Goal: Task Accomplishment & Management: Complete application form

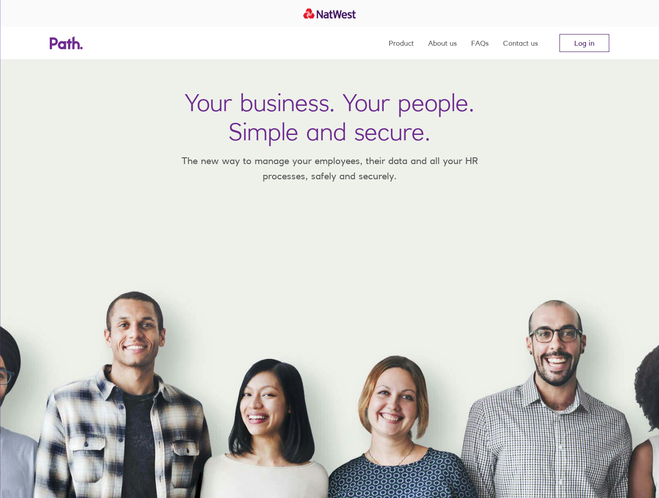
click at [585, 38] on link "Log in" at bounding box center [585, 43] width 50 height 18
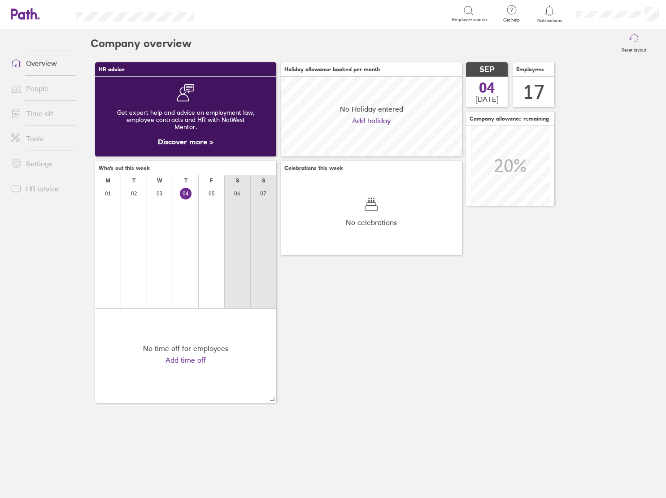
scroll to position [80, 181]
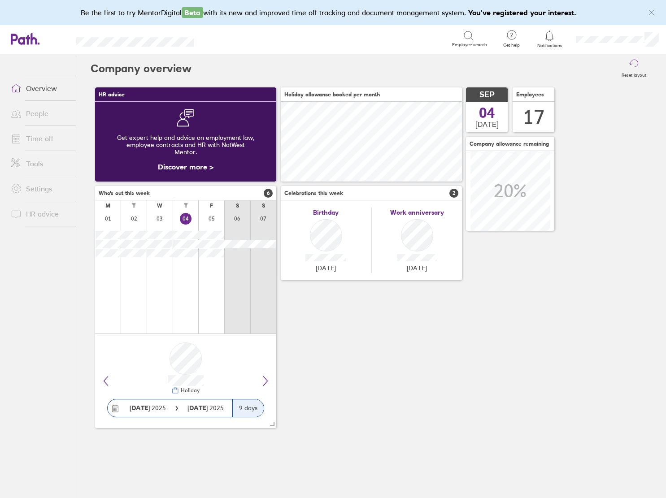
click at [652, 11] on icon "link" at bounding box center [651, 12] width 7 height 7
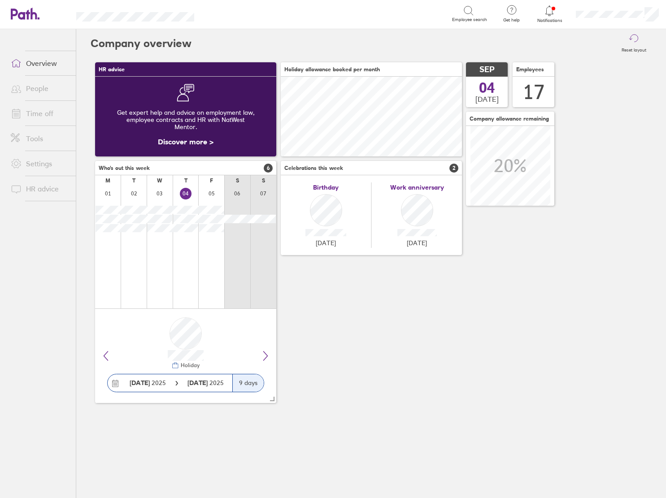
click at [31, 88] on link "People" at bounding box center [40, 88] width 72 height 18
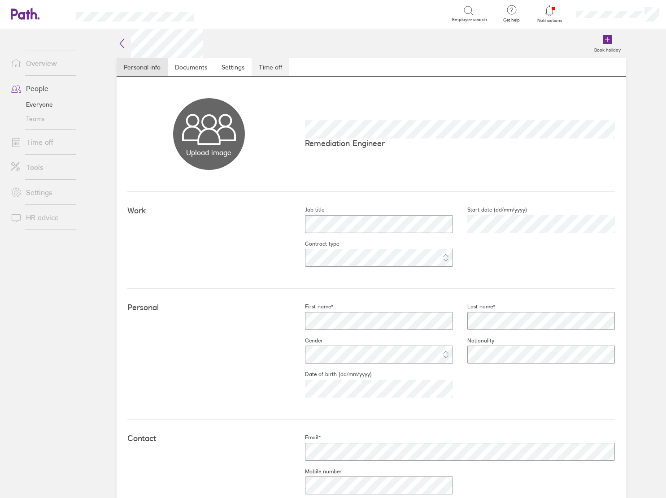
click at [256, 68] on link "Time off" at bounding box center [271, 67] width 38 height 18
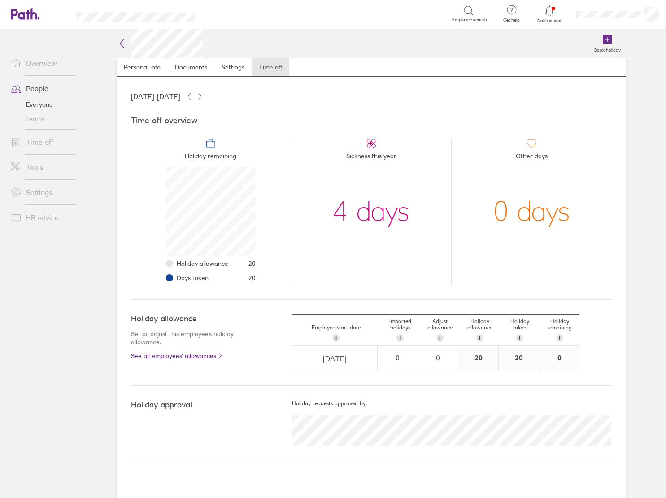
scroll to position [90, 90]
click at [609, 40] on icon at bounding box center [607, 39] width 9 height 9
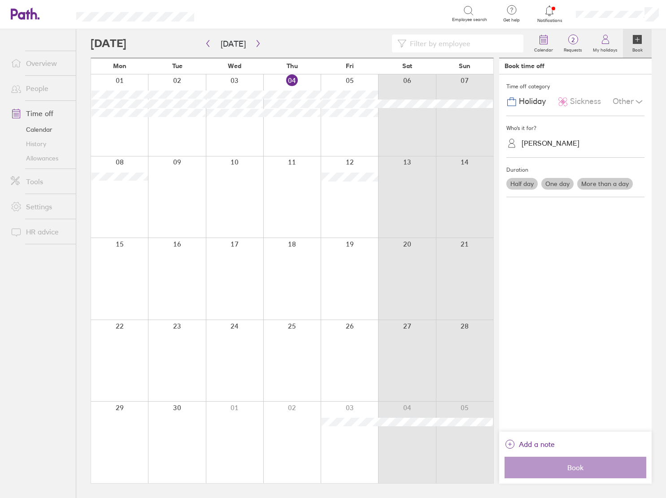
click at [578, 104] on span "Sickness" at bounding box center [585, 101] width 31 height 9
click at [590, 185] on label "More than a day" at bounding box center [605, 184] width 56 height 12
click at [0, 0] on input "More than a day" at bounding box center [0, 0] width 0 height 0
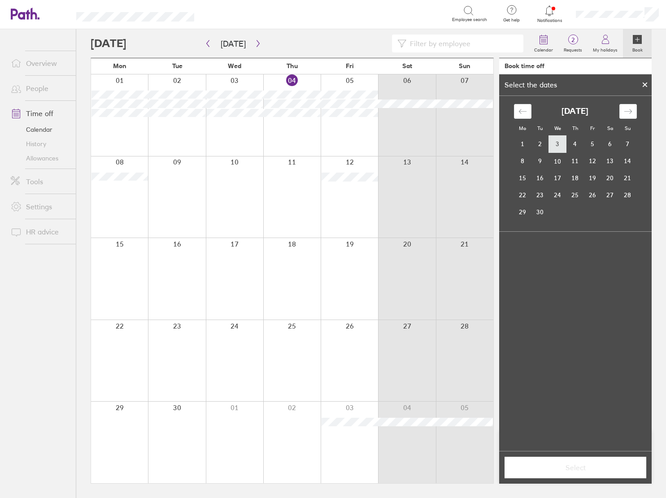
click at [557, 144] on td "3" at bounding box center [557, 144] width 17 height 17
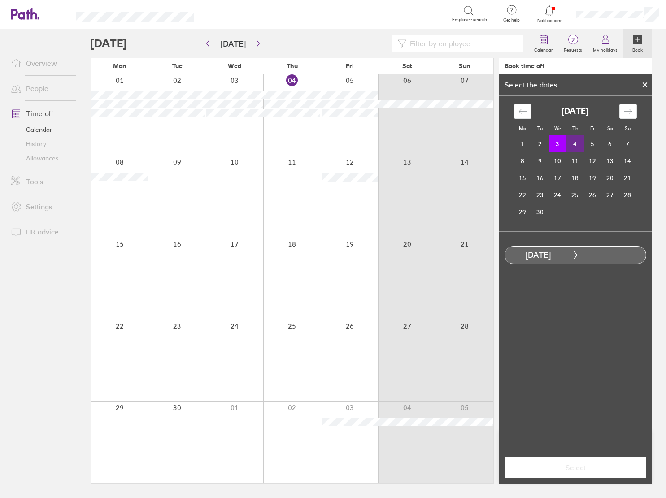
click at [576, 146] on td "4" at bounding box center [574, 143] width 17 height 17
click at [581, 465] on span "Select" at bounding box center [575, 468] width 129 height 8
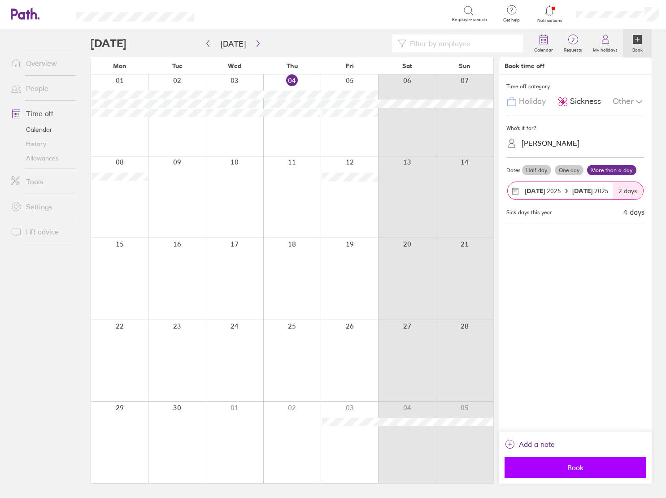
click at [581, 470] on span "Book" at bounding box center [575, 468] width 129 height 8
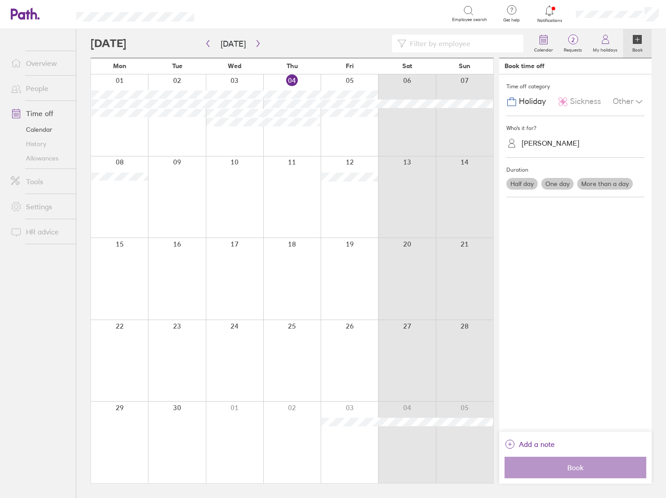
click at [37, 89] on link "People" at bounding box center [40, 88] width 72 height 18
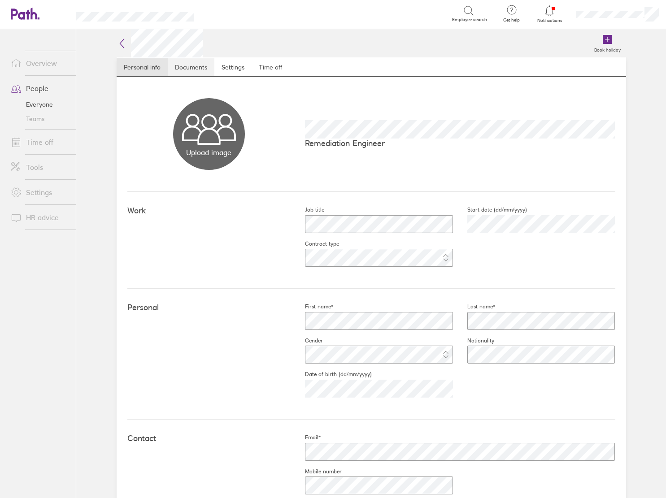
click at [184, 63] on link "Documents" at bounding box center [191, 67] width 47 height 18
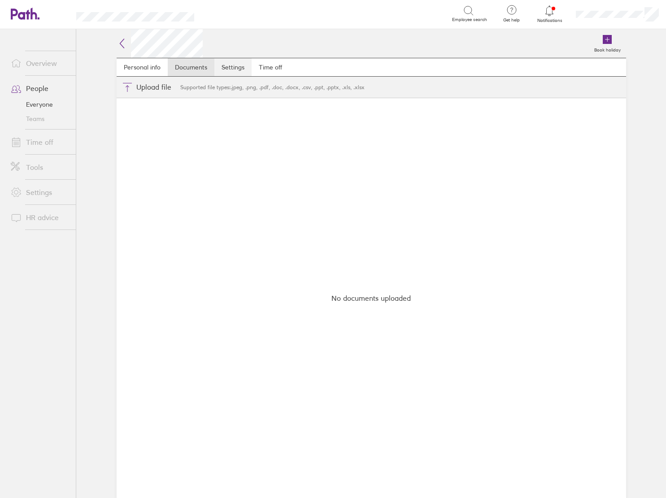
click at [243, 65] on link "Settings" at bounding box center [232, 67] width 37 height 18
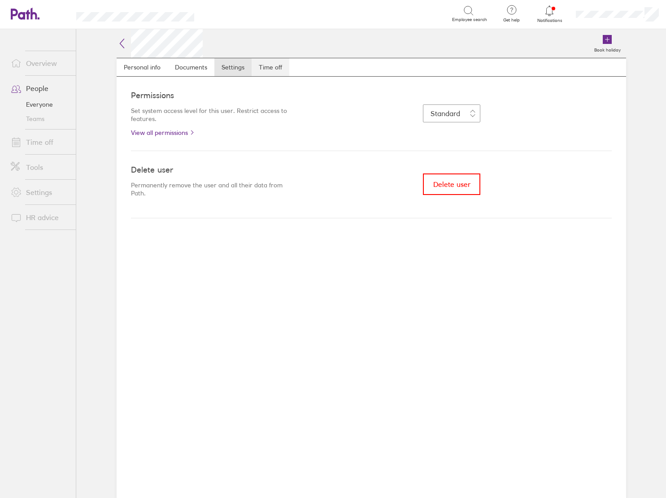
click at [276, 67] on link "Time off" at bounding box center [271, 67] width 38 height 18
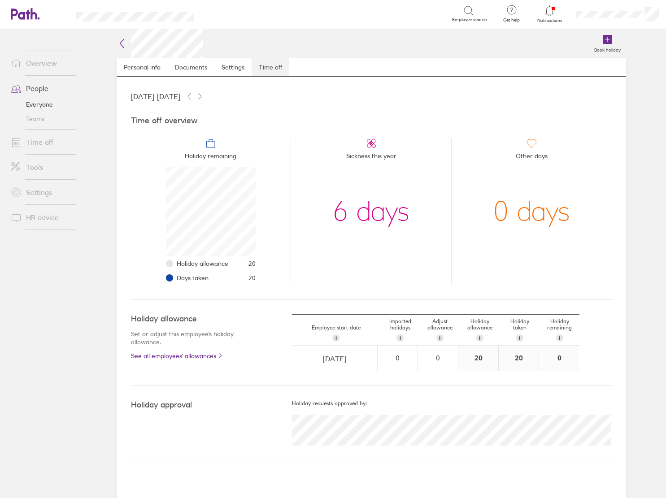
scroll to position [90, 90]
click at [41, 65] on link "Overview" at bounding box center [40, 63] width 72 height 18
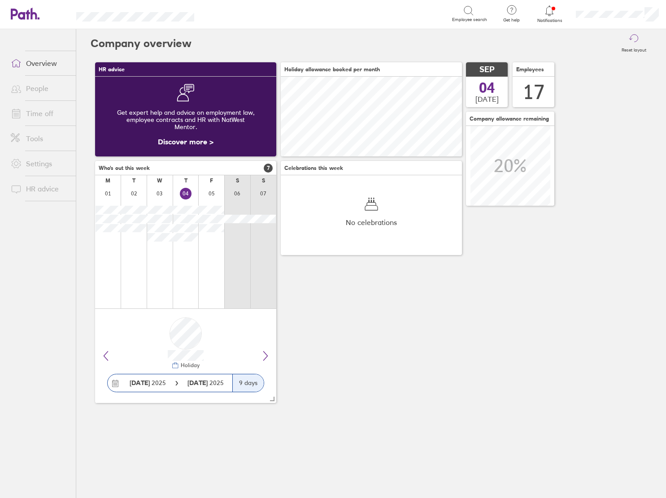
scroll to position [80, 181]
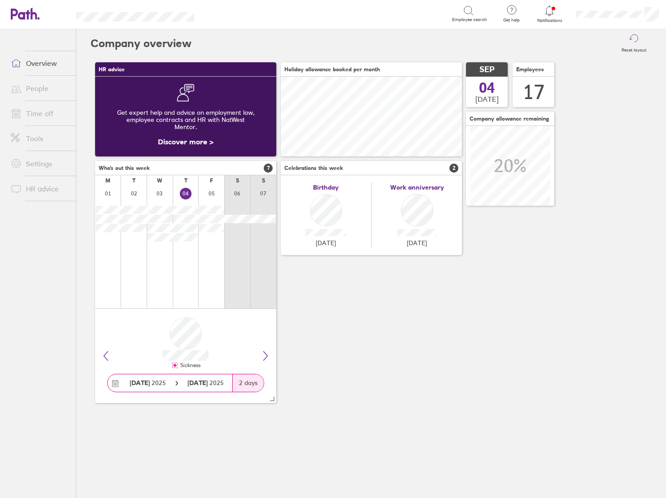
click at [45, 92] on link "People" at bounding box center [40, 88] width 72 height 18
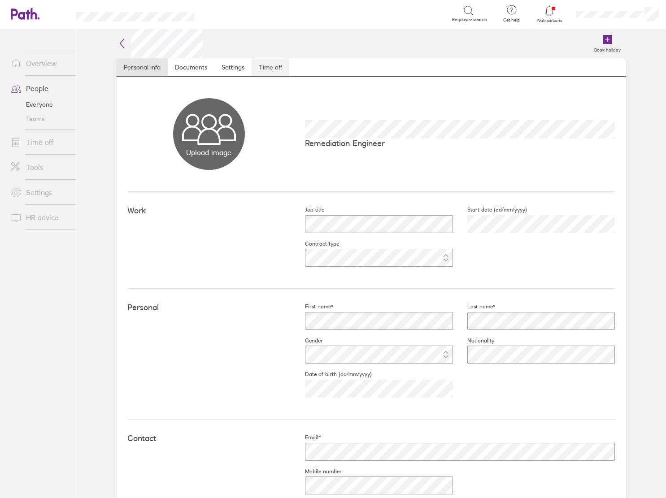
click at [269, 68] on link "Time off" at bounding box center [271, 67] width 38 height 18
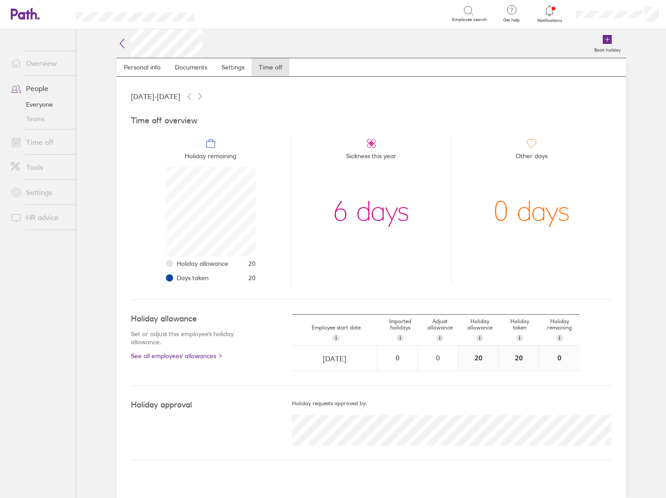
scroll to position [90, 90]
click at [613, 40] on link "Book holiday" at bounding box center [607, 43] width 37 height 29
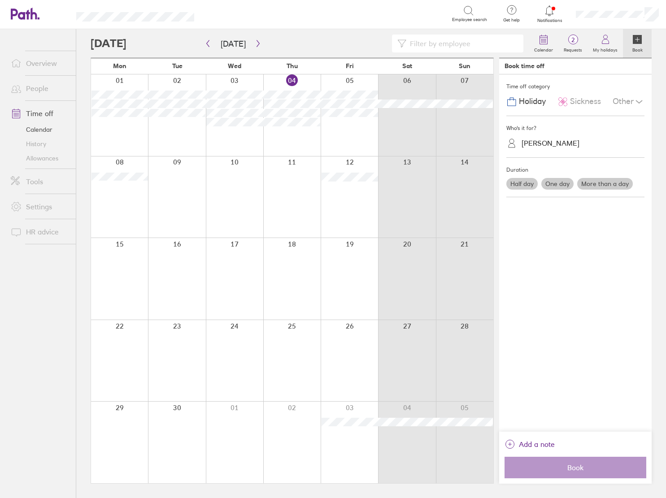
click at [595, 100] on span "Sickness" at bounding box center [585, 101] width 31 height 9
click at [549, 185] on label "One day" at bounding box center [557, 184] width 32 height 12
click at [0, 0] on input "One day" at bounding box center [0, 0] width 0 height 0
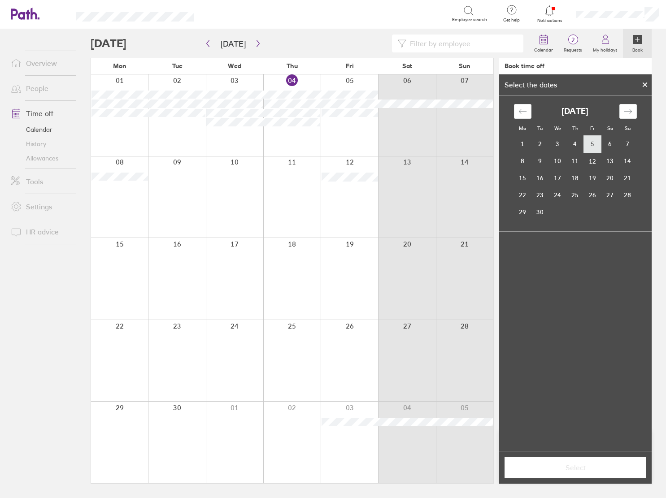
click at [592, 144] on td "5" at bounding box center [592, 144] width 17 height 17
click at [589, 469] on span "Select" at bounding box center [575, 468] width 129 height 8
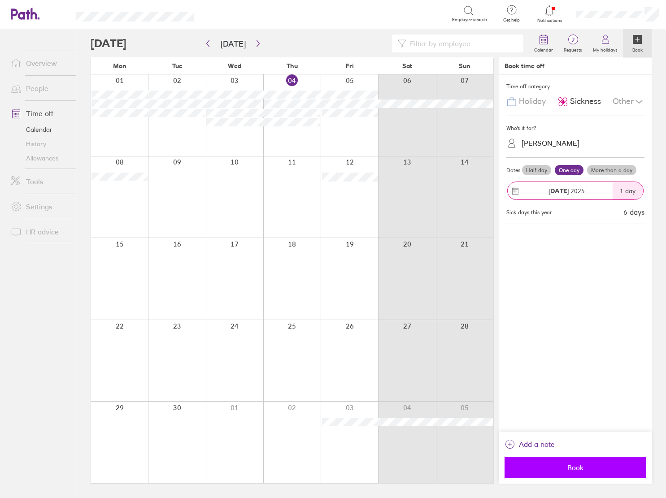
click at [585, 468] on span "Book" at bounding box center [575, 468] width 129 height 8
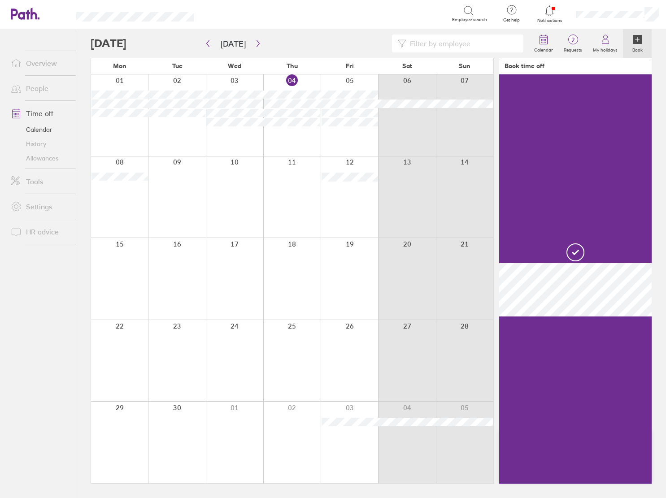
click at [44, 64] on link "Overview" at bounding box center [40, 63] width 72 height 18
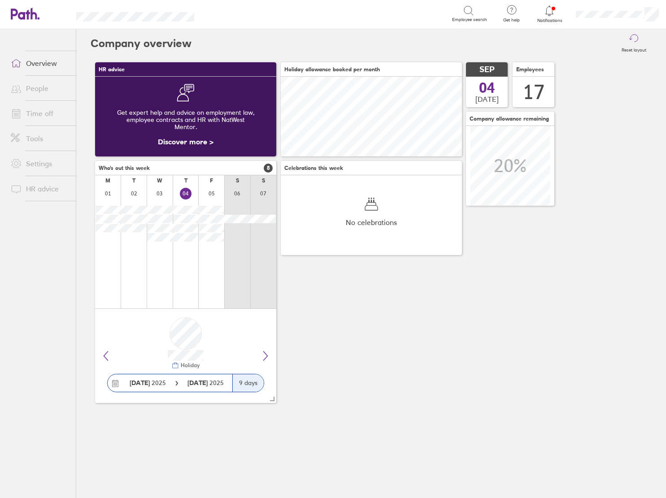
scroll to position [80, 80]
